Goal: Task Accomplishment & Management: Use online tool/utility

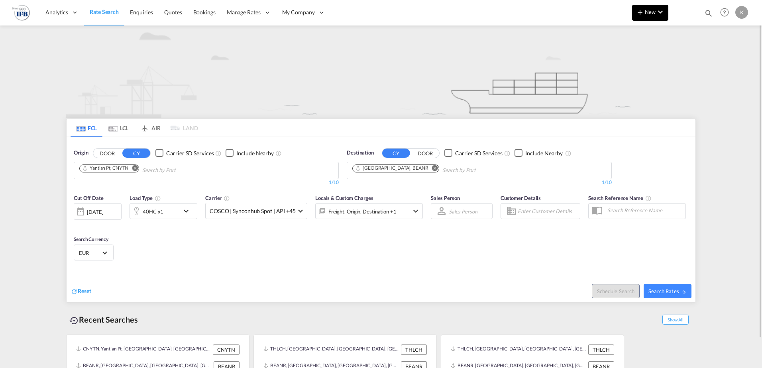
click at [645, 15] on span "New" at bounding box center [650, 12] width 30 height 6
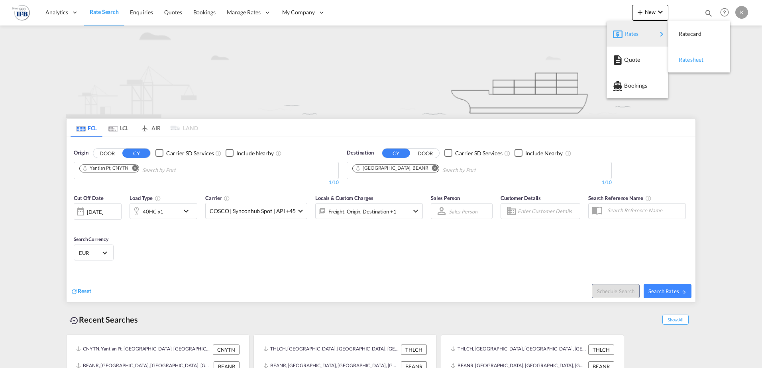
click at [681, 60] on span "Ratesheet" at bounding box center [682, 60] width 9 height 16
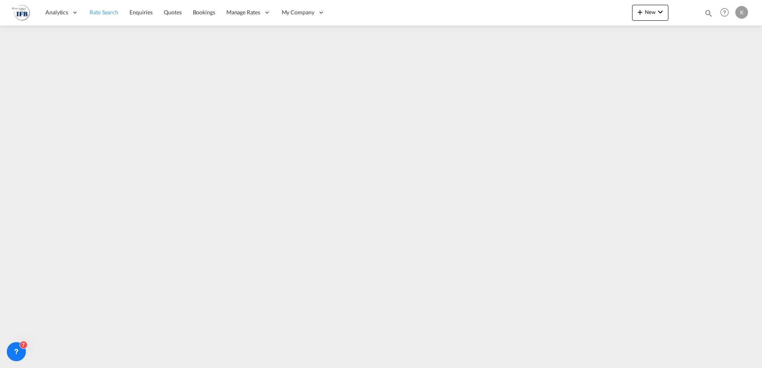
drag, startPoint x: 105, startPoint y: 16, endPoint x: 113, endPoint y: 24, distance: 11.0
click at [105, 16] on link "Rate Search" at bounding box center [104, 13] width 40 height 26
